Goal: Information Seeking & Learning: Learn about a topic

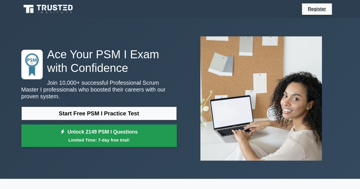
click at [108, 125] on link "Unlock 2149 PSM I Questions Limited Time: 7-day free trial!" at bounding box center [98, 136] width 155 height 23
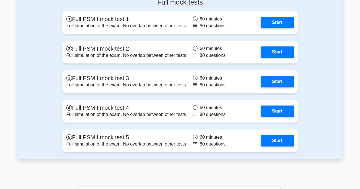
scroll to position [1415, 0]
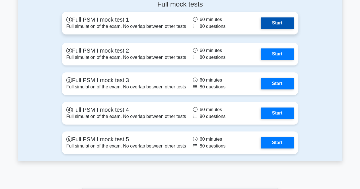
click at [281, 21] on link "Start" at bounding box center [277, 22] width 33 height 11
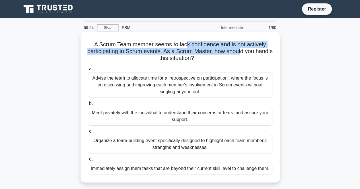
drag, startPoint x: 185, startPoint y: 43, endPoint x: 250, endPoint y: 52, distance: 65.5
click at [250, 52] on h5 "A Scrum Team member seems to lack confidence and is not actively participating …" at bounding box center [180, 51] width 186 height 21
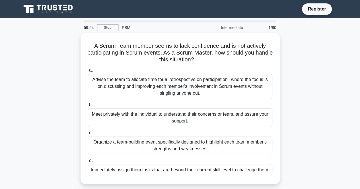
click at [295, 67] on div "A Scrum Team member seems to lack confidence and is not actively participating …" at bounding box center [180, 112] width 325 height 158
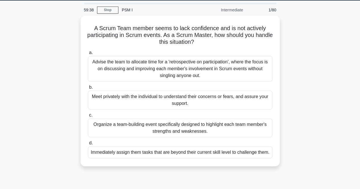
scroll to position [19, 0]
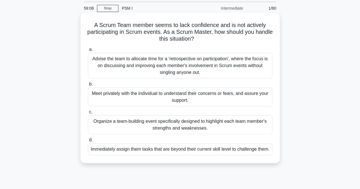
click at [192, 65] on div "Advise the team to allocate time for a 'retrospective on participation', where …" at bounding box center [180, 66] width 185 height 26
click at [88, 52] on input "a. Advise the team to allocate time for a 'retrospective on participation', whe…" at bounding box center [88, 50] width 0 height 4
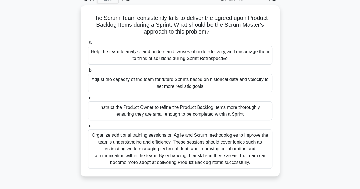
scroll to position [25, 0]
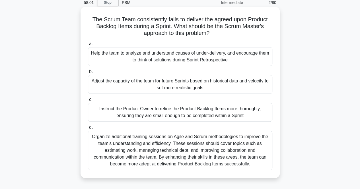
click at [236, 59] on div "Help the team to analyze and understand causes of under-delivery, and encourage…" at bounding box center [180, 56] width 185 height 19
click at [88, 46] on input "a. Help the team to analyze and understand causes of under-delivery, and encour…" at bounding box center [88, 44] width 0 height 4
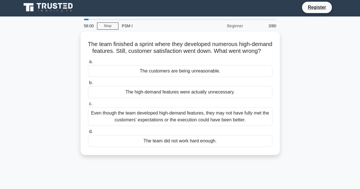
scroll to position [0, 0]
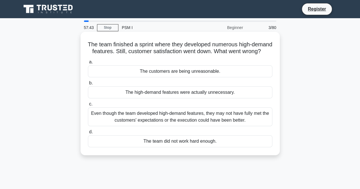
click at [247, 123] on div "Even though the team developed high-demand features, they may not have fully me…" at bounding box center [180, 117] width 185 height 19
click at [88, 106] on input "c. Even though the team developed high-demand features, they may not have fully…" at bounding box center [88, 105] width 0 height 4
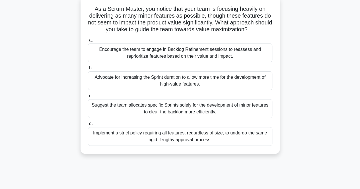
scroll to position [41, 0]
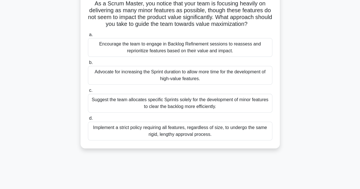
click at [221, 51] on div "Encourage the team to engage in Backlog Refinement sessions to reassess and rep…" at bounding box center [180, 47] width 185 height 19
click at [88, 37] on input "a. Encourage the team to engage in Backlog Refinement sessions to reassess and …" at bounding box center [88, 35] width 0 height 4
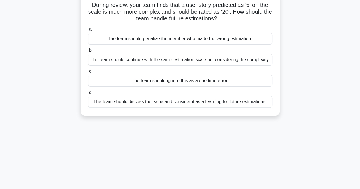
scroll to position [0, 0]
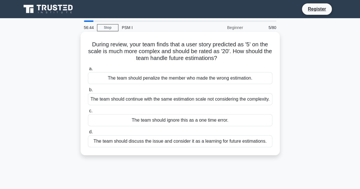
click at [233, 148] on div "The team should discuss the issue and consider it as a learning for future esti…" at bounding box center [180, 142] width 185 height 12
click at [88, 134] on input "d. The team should discuss the issue and consider it as a learning for future e…" at bounding box center [88, 132] width 0 height 4
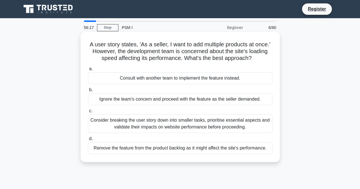
click at [219, 126] on div "Consider breaking the user story down into smaller tasks, prioritise essential …" at bounding box center [180, 123] width 185 height 19
click at [88, 113] on input "c. Consider breaking the user story down into smaller tasks, prioritise essenti…" at bounding box center [88, 111] width 0 height 4
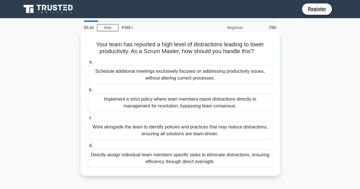
click at [239, 132] on div "Work alongside the team to identify policies and practices that may reduce dist…" at bounding box center [180, 130] width 185 height 19
click at [88, 120] on input "c. Work alongside the team to identify policies and practices that may reduce d…" at bounding box center [88, 118] width 0 height 4
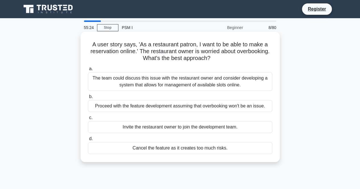
click at [214, 83] on div "The team could discuss this issue with the restaurant owner and consider develo…" at bounding box center [180, 81] width 185 height 19
click at [88, 71] on input "a. The team could discuss this issue with the restaurant owner and consider dev…" at bounding box center [88, 69] width 0 height 4
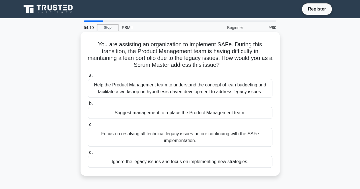
click at [216, 89] on div "Help the Product Management team to understand the concept of lean budgeting an…" at bounding box center [180, 88] width 185 height 19
click at [88, 78] on input "a. Help the Product Management team to understand the concept of lean budgeting…" at bounding box center [88, 76] width 0 height 4
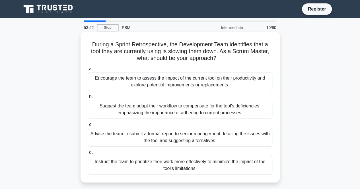
click at [243, 80] on div "Encourage the team to assess the impact of the current tool on their productivi…" at bounding box center [180, 81] width 185 height 19
click at [88, 71] on input "a. Encourage the team to assess the impact of the current tool on their product…" at bounding box center [88, 69] width 0 height 4
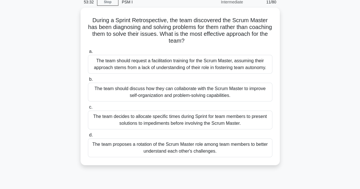
scroll to position [26, 0]
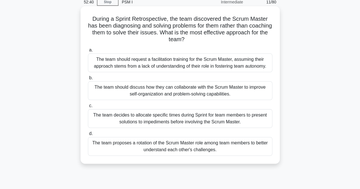
click at [223, 70] on div "The team should request a facilitation training for the Scrum Master, assuming …" at bounding box center [180, 63] width 185 height 19
click at [88, 52] on input "a. The team should request a facilitation training for the Scrum Master, assumi…" at bounding box center [88, 50] width 0 height 4
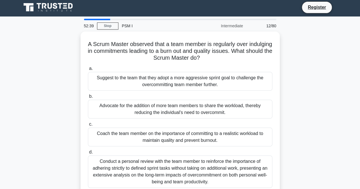
scroll to position [0, 0]
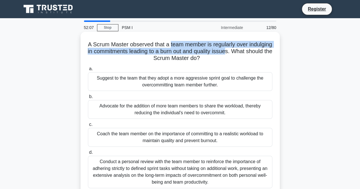
drag, startPoint x: 183, startPoint y: 46, endPoint x: 263, endPoint y: 54, distance: 80.7
click at [263, 54] on h5 "A Scrum Master observed that a team member is regularly over indulging in commi…" at bounding box center [180, 51] width 186 height 21
drag, startPoint x: 130, startPoint y: 77, endPoint x: 227, endPoint y: 84, distance: 97.0
click at [227, 84] on div "Suggest to the team that they adopt a more aggressive sprint goal to challenge …" at bounding box center [180, 81] width 185 height 19
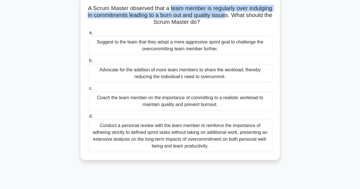
scroll to position [40, 0]
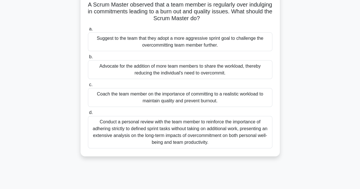
click at [220, 95] on div "Coach the team member on the importance of committing to a realistic workload t…" at bounding box center [180, 97] width 185 height 19
click at [88, 87] on input "c. Coach the team member on the importance of committing to a realistic workloa…" at bounding box center [88, 85] width 0 height 4
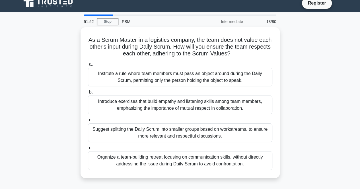
scroll to position [0, 0]
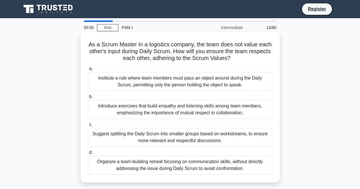
click at [218, 114] on div "Introduce exercises that build empathy and listening skills among team members,…" at bounding box center [180, 109] width 185 height 19
click at [88, 99] on input "b. Introduce exercises that build empathy and listening skills among team membe…" at bounding box center [88, 97] width 0 height 4
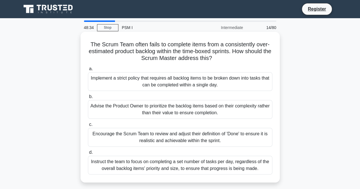
click at [171, 108] on div "Advise the Product Owner to prioritize the backlog items based on their complex…" at bounding box center [180, 109] width 185 height 19
click at [88, 99] on input "b. Advise the Product Owner to prioritize the backlog items based on their comp…" at bounding box center [88, 97] width 0 height 4
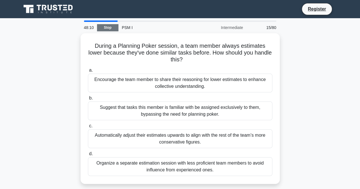
click at [107, 27] on link "Stop" at bounding box center [107, 27] width 21 height 7
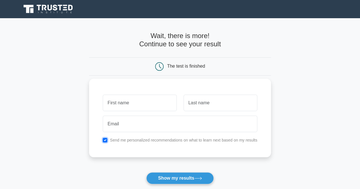
click at [105, 141] on input "checkbox" at bounding box center [105, 140] width 5 height 5
checkbox input "false"
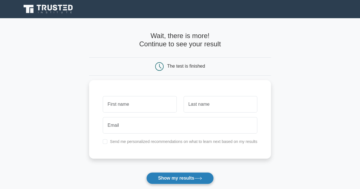
click at [185, 178] on button "Show my results" at bounding box center [179, 179] width 67 height 12
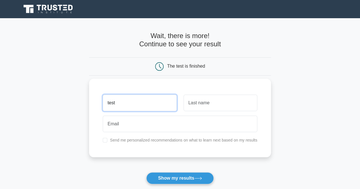
type input "test"
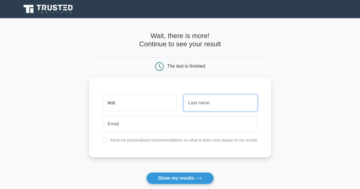
click at [190, 103] on input "text" at bounding box center [221, 103] width 74 height 17
type input "tester"
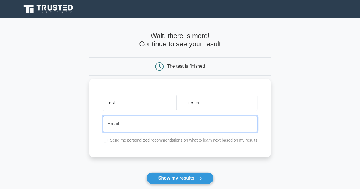
click at [174, 124] on input "email" at bounding box center [180, 124] width 155 height 17
type input "s"
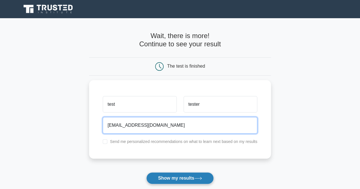
type input "tester99@gmail.com"
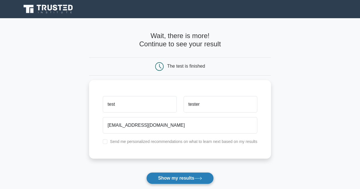
click at [181, 176] on button "Show my results" at bounding box center [179, 179] width 67 height 12
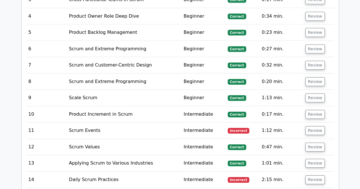
scroll to position [892, 0]
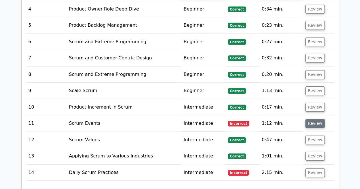
click at [315, 119] on button "Review" at bounding box center [315, 123] width 19 height 9
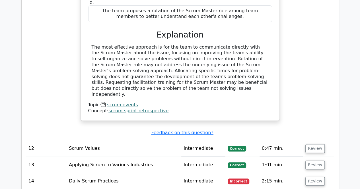
scroll to position [1170, 0]
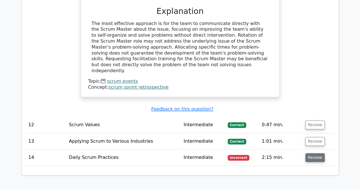
click at [314, 153] on button "Review" at bounding box center [315, 157] width 19 height 9
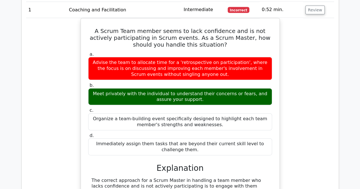
scroll to position [0, 0]
